Goal: Information Seeking & Learning: Learn about a topic

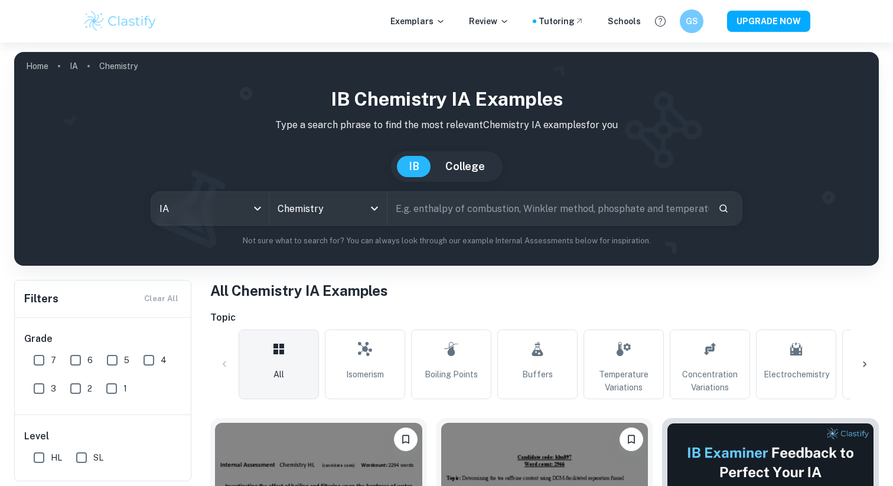
click at [451, 215] on input "text" at bounding box center [548, 208] width 321 height 33
type input "hydrolisis"
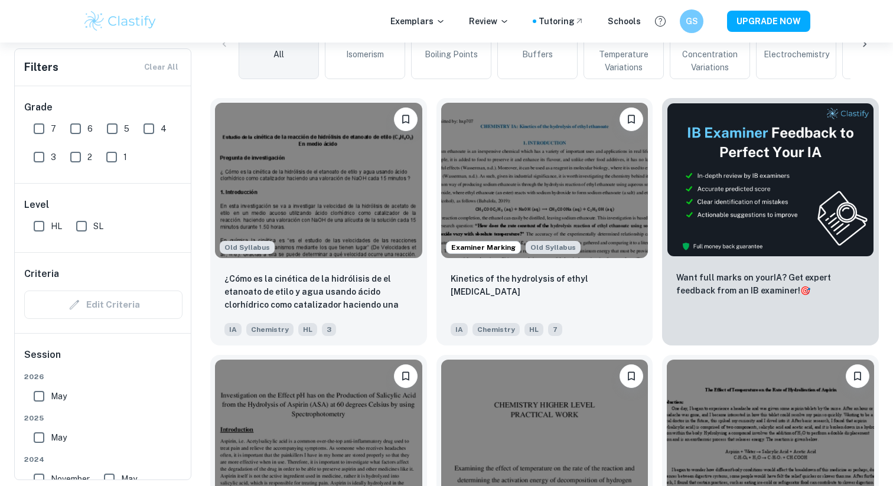
scroll to position [326, 0]
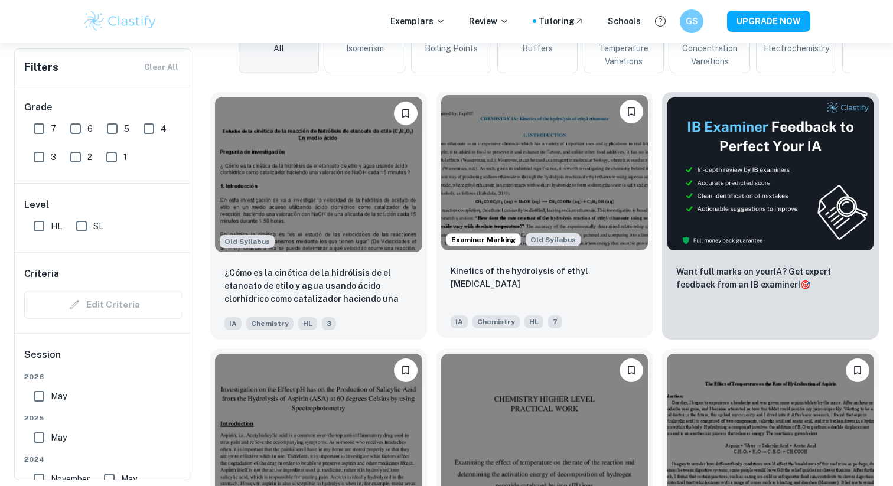
click at [626, 272] on div "Kinetics of the hydrolysis of ethyl [MEDICAL_DATA]" at bounding box center [545, 285] width 188 height 40
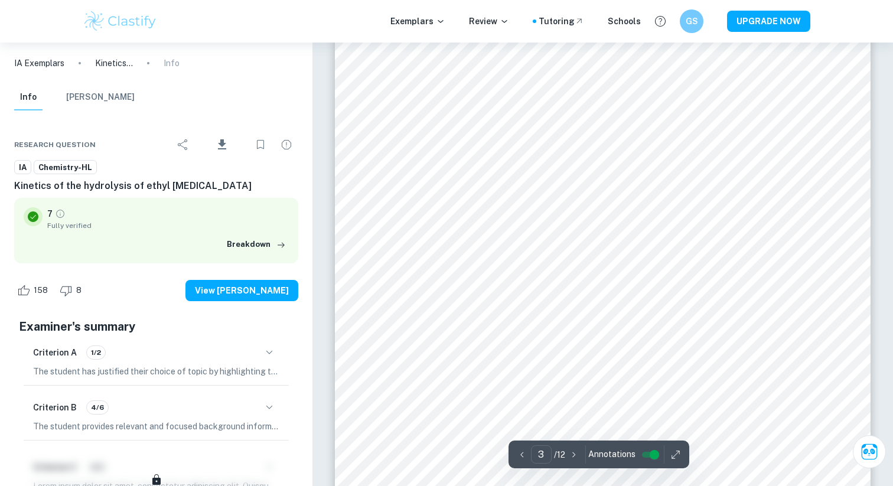
scroll to position [1748, 0]
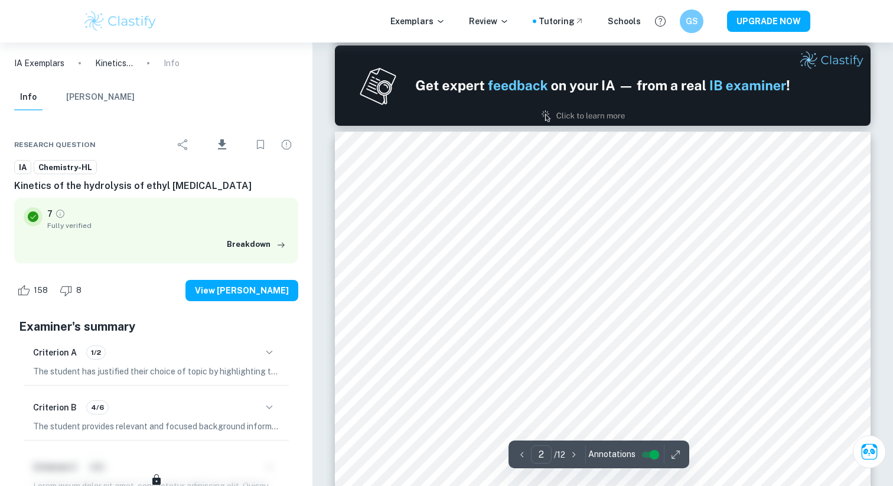
type input "1"
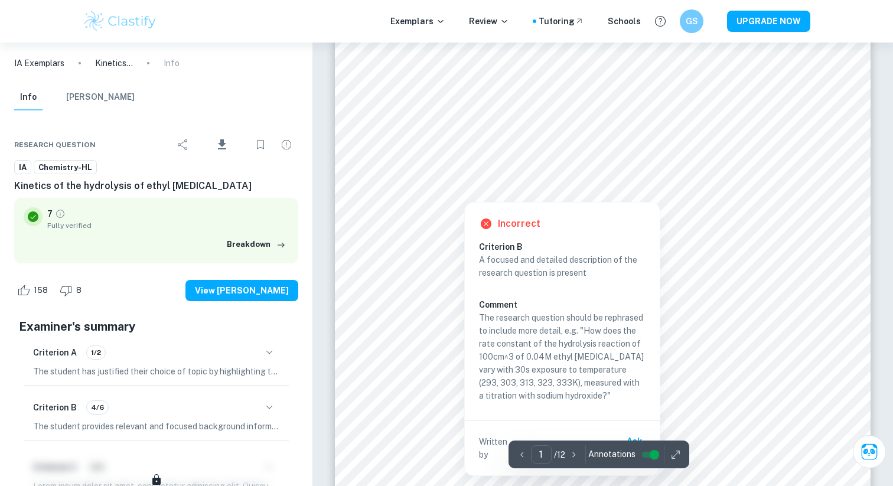
scroll to position [139, 0]
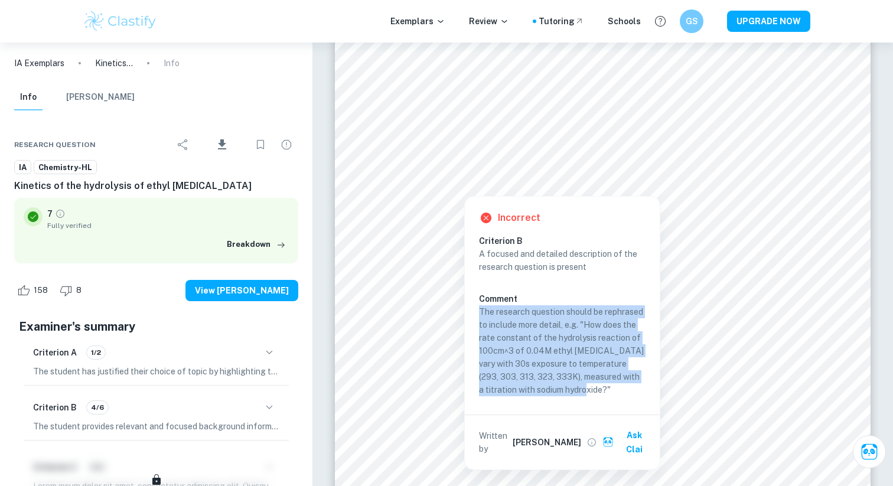
drag, startPoint x: 603, startPoint y: 385, endPoint x: 481, endPoint y: 313, distance: 141.9
click at [481, 313] on p "The research question should be rephrased to include more detail, e.g. "How doe…" at bounding box center [562, 350] width 167 height 91
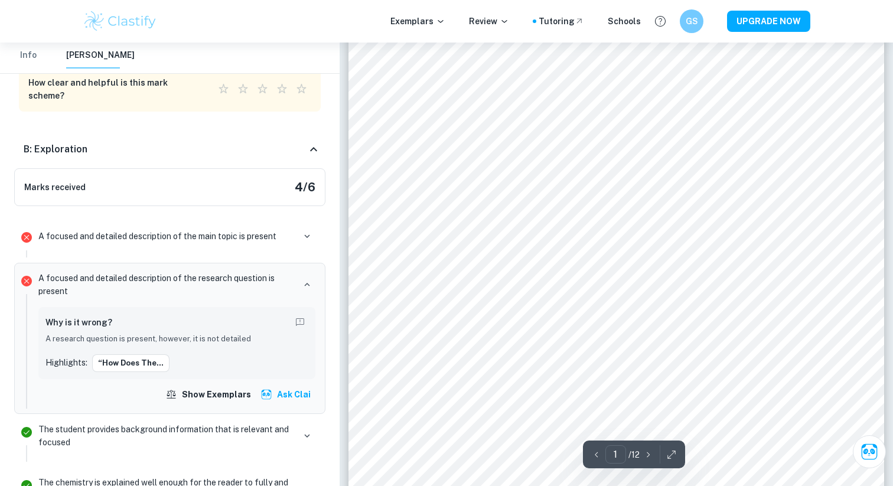
scroll to position [90, 0]
type input "11"
